Goal: Task Accomplishment & Management: Use online tool/utility

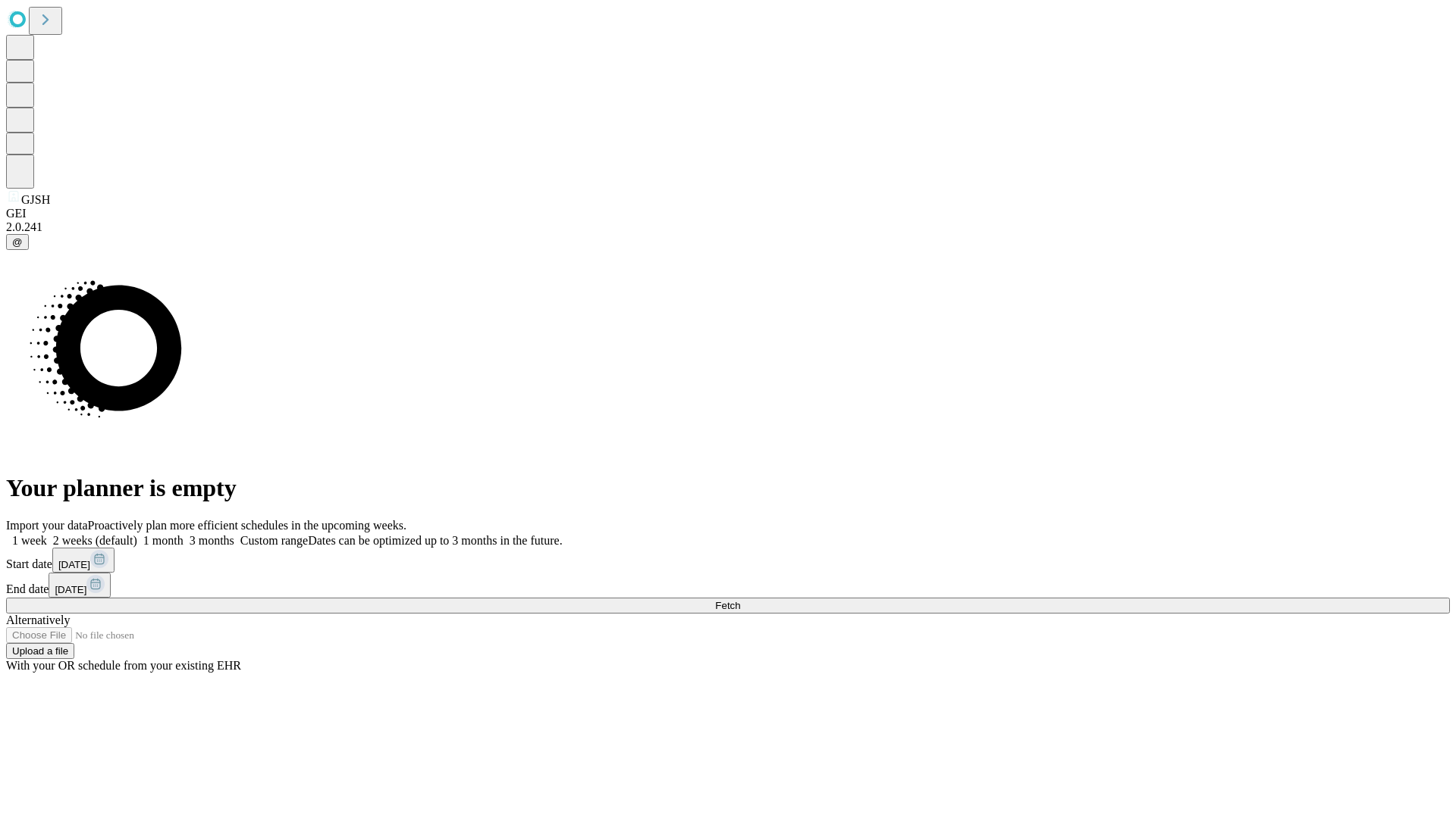
click at [740, 600] on span "Fetch" at bounding box center [728, 605] width 25 height 11
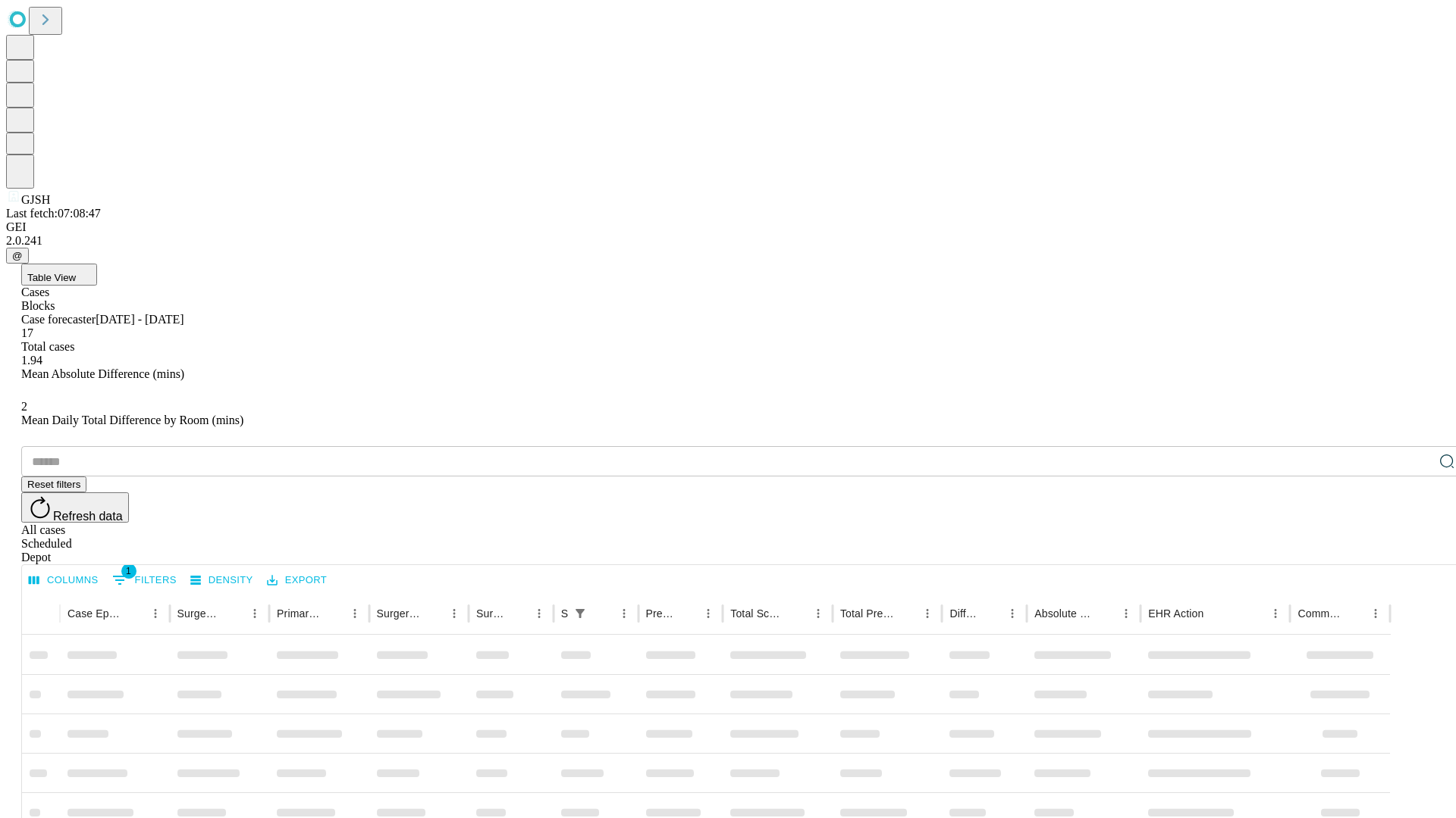
click at [1416, 551] on div "Depot" at bounding box center [742, 558] width 1444 height 14
